Goal: Task Accomplishment & Management: Manage account settings

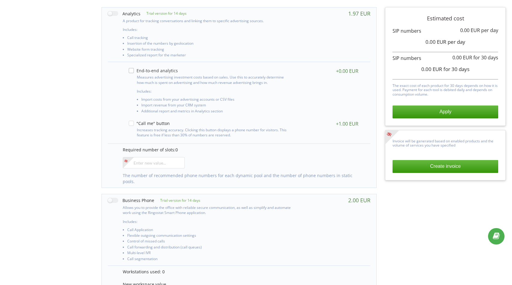
scroll to position [129, 0]
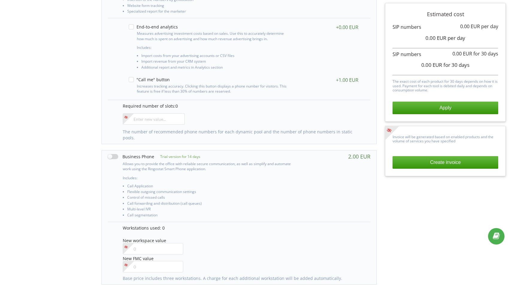
click at [112, 153] on label at bounding box center [131, 156] width 46 height 6
checkbox input "true"
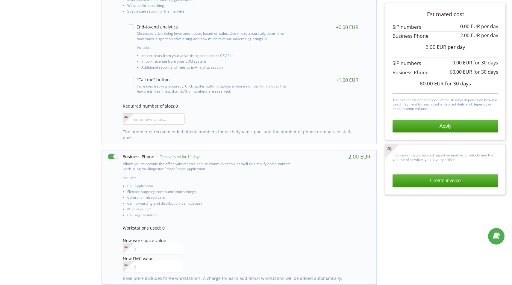
click at [448, 119] on div "Estimated cost 0.00 EUR per day 2.00 EUR per day 2.00 EUR" at bounding box center [446, 71] width 106 height 122
click at [450, 129] on button "Apply" at bounding box center [446, 126] width 106 height 13
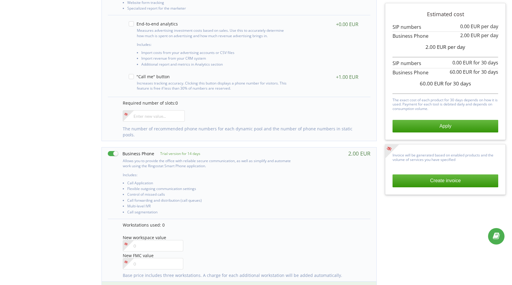
scroll to position [192, 0]
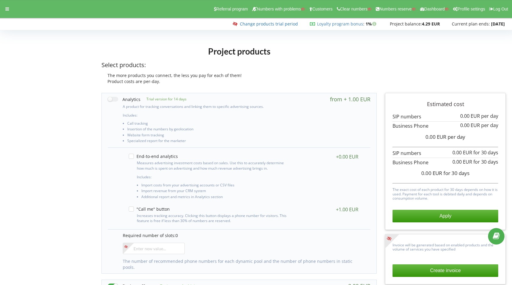
click at [268, 23] on link "Change products trial period" at bounding box center [269, 24] width 58 height 6
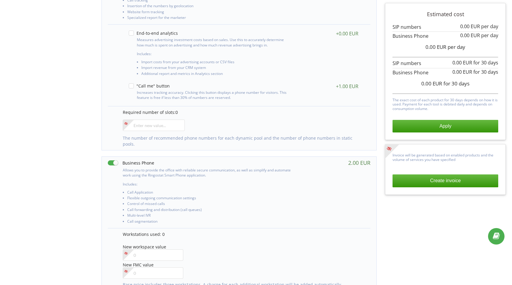
scroll to position [132, 0]
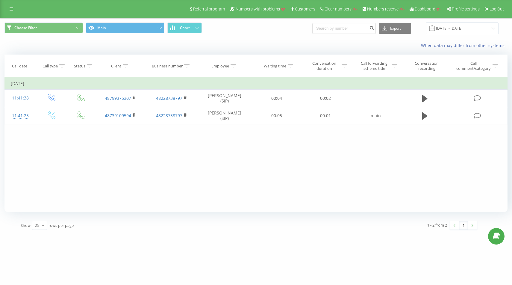
click at [5, 6] on div "Referral program Numbers with problems Customers Clear numbers Numbers reserve …" at bounding box center [256, 9] width 512 height 18
click at [10, 8] on icon at bounding box center [12, 9] width 4 height 4
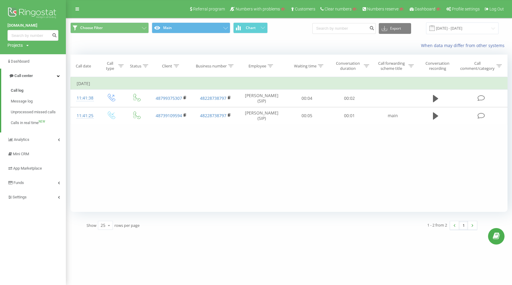
click at [25, 45] on div "Projects Search" at bounding box center [17, 45] width 21 height 6
click at [26, 55] on input "text" at bounding box center [24, 54] width 30 height 9
paste input "[DOMAIN_NAME]"
type input "[DOMAIN_NAME]"
click at [48, 55] on link "Search" at bounding box center [48, 54] width 18 height 9
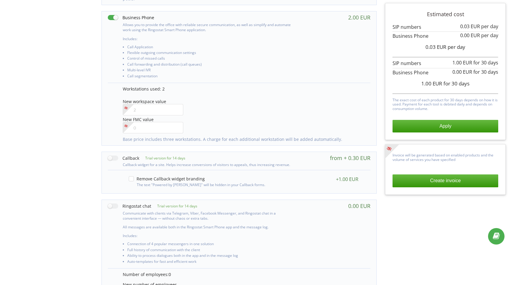
scroll to position [324, 0]
